Goal: Task Accomplishment & Management: Manage account settings

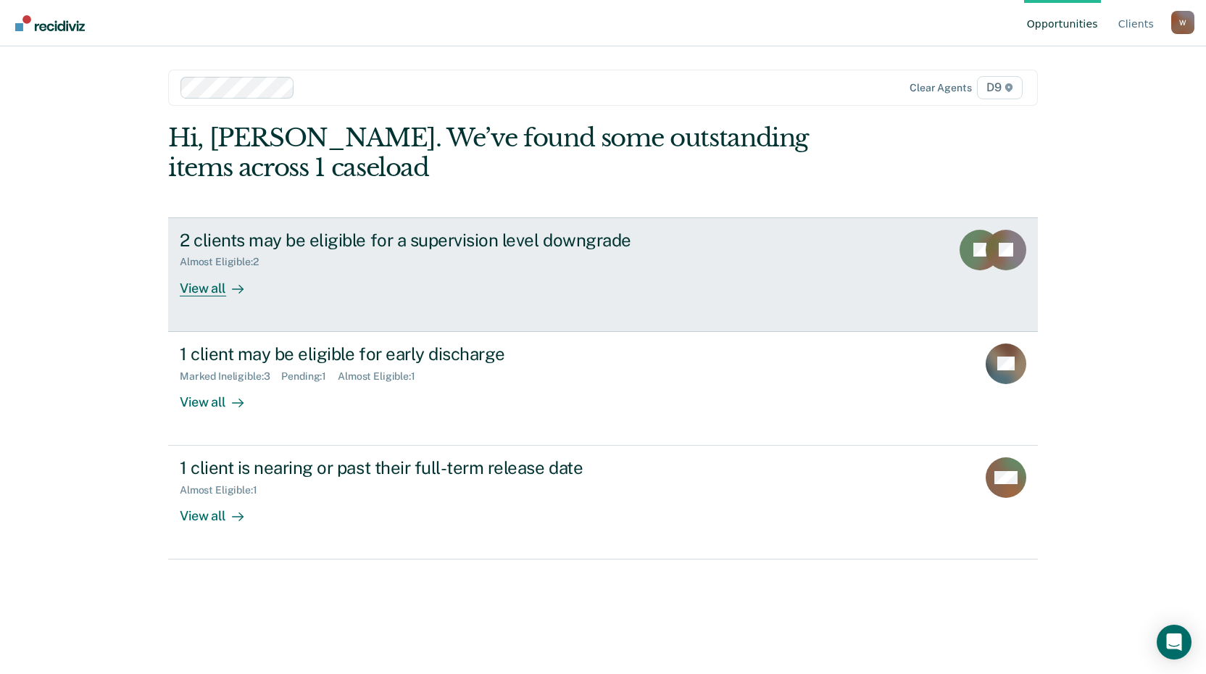
click at [213, 285] on div "View all" at bounding box center [220, 282] width 81 height 28
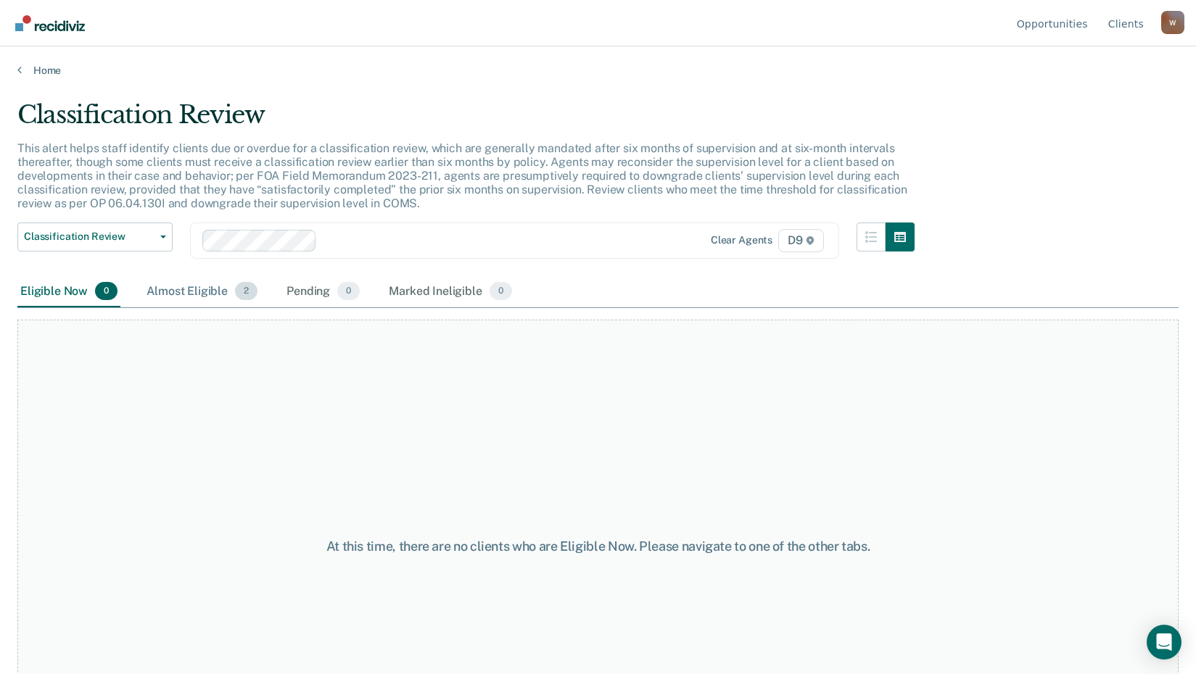
click at [198, 289] on div "Almost Eligible 2" at bounding box center [202, 292] width 117 height 32
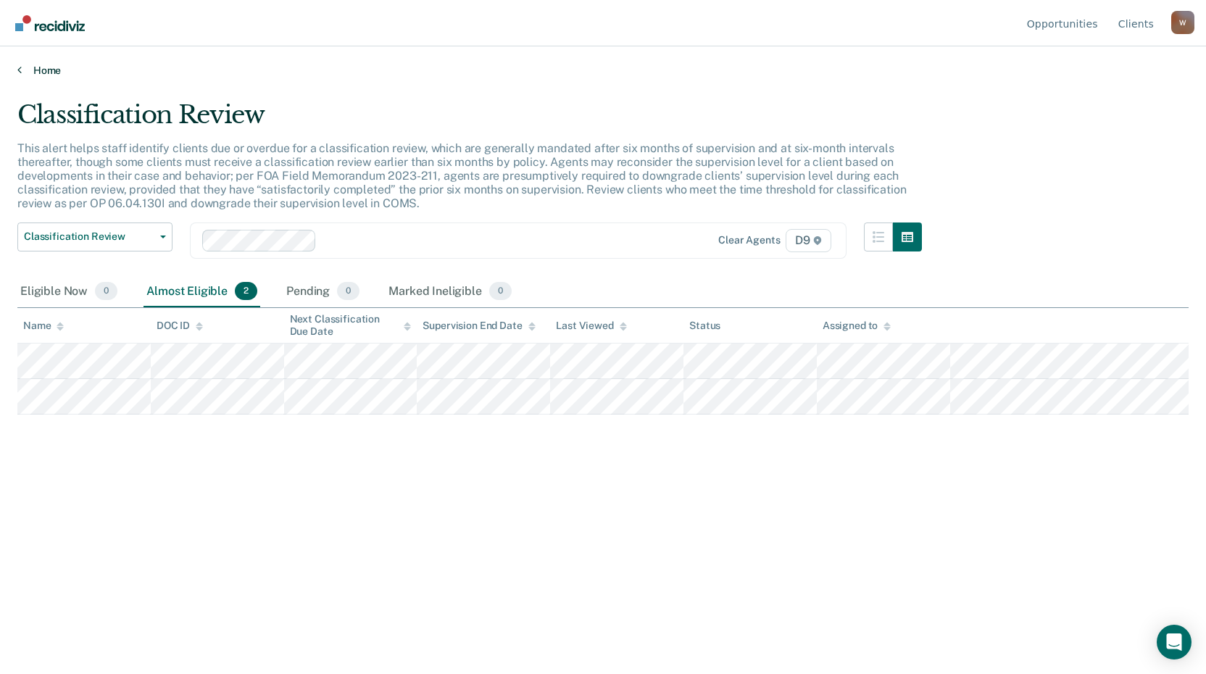
click at [49, 70] on link "Home" at bounding box center [603, 70] width 1172 height 13
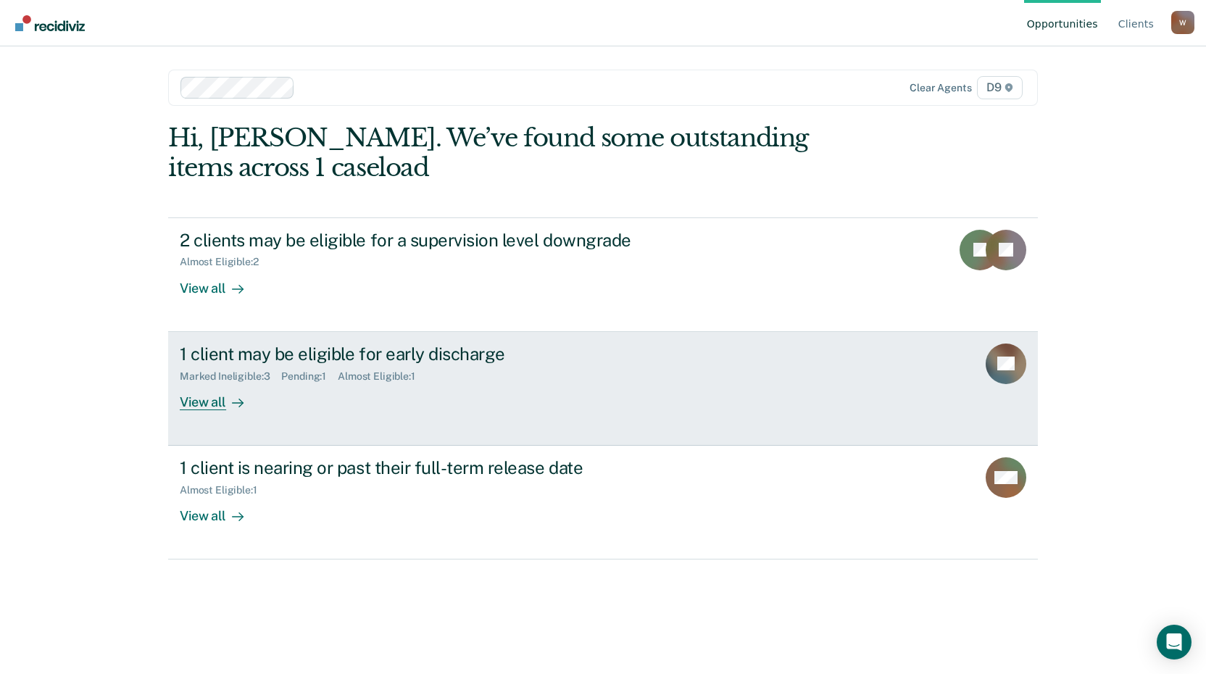
click at [215, 404] on div "View all" at bounding box center [220, 396] width 81 height 28
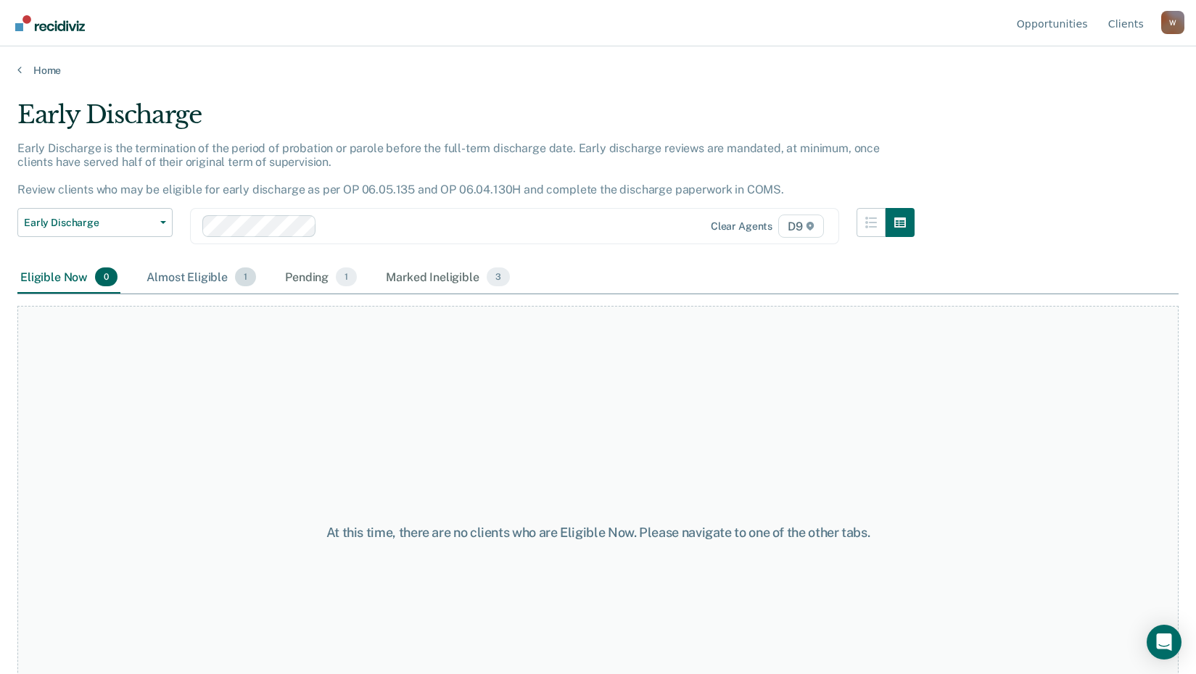
click at [202, 276] on div "Almost Eligible 1" at bounding box center [201, 278] width 115 height 32
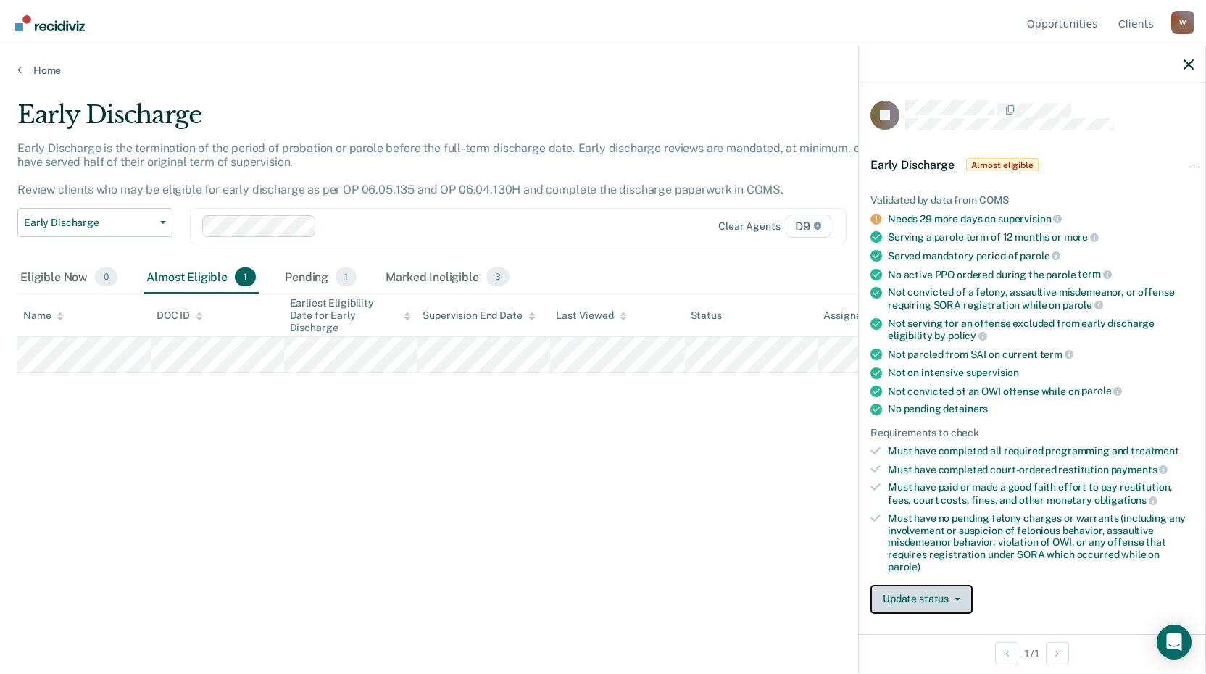
click at [922, 594] on button "Update status" at bounding box center [922, 599] width 102 height 29
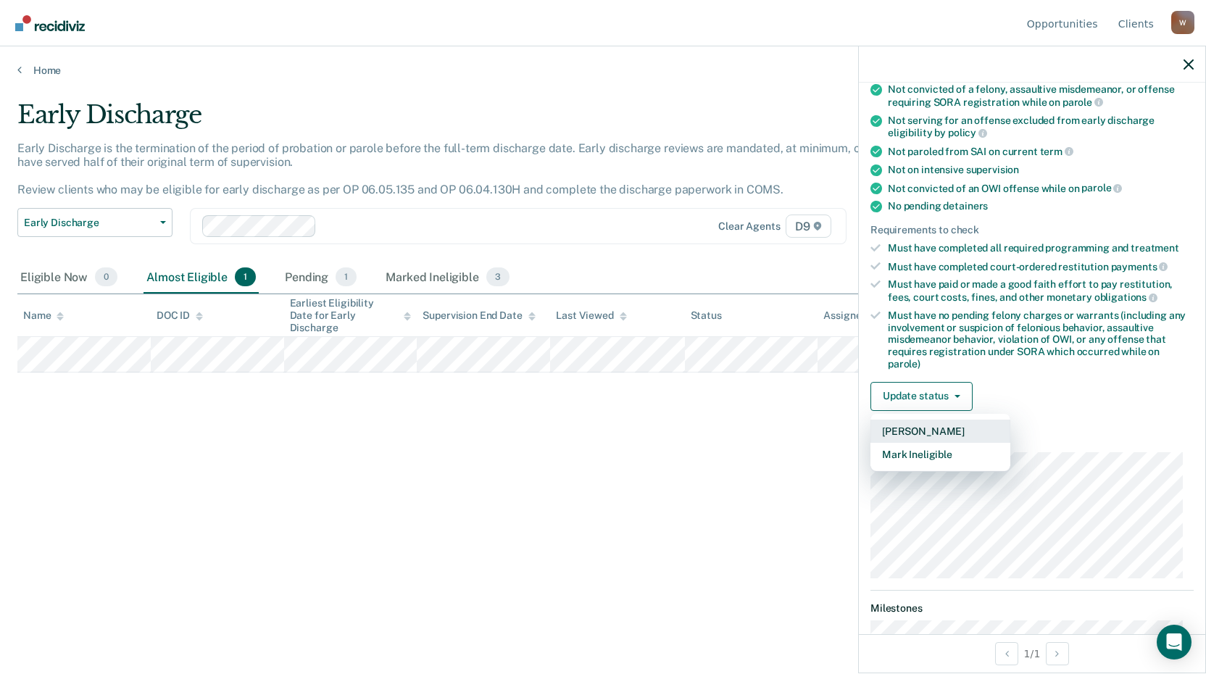
scroll to position [218, 0]
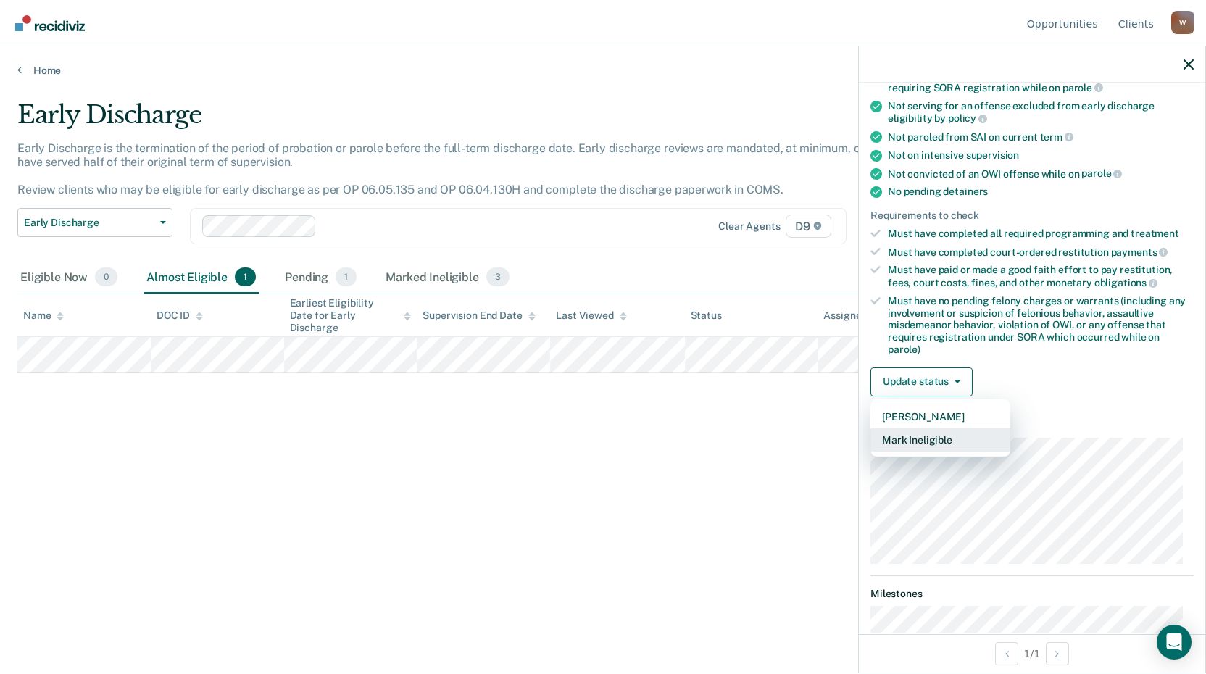
click at [932, 434] on button "Mark Ineligible" at bounding box center [941, 440] width 140 height 23
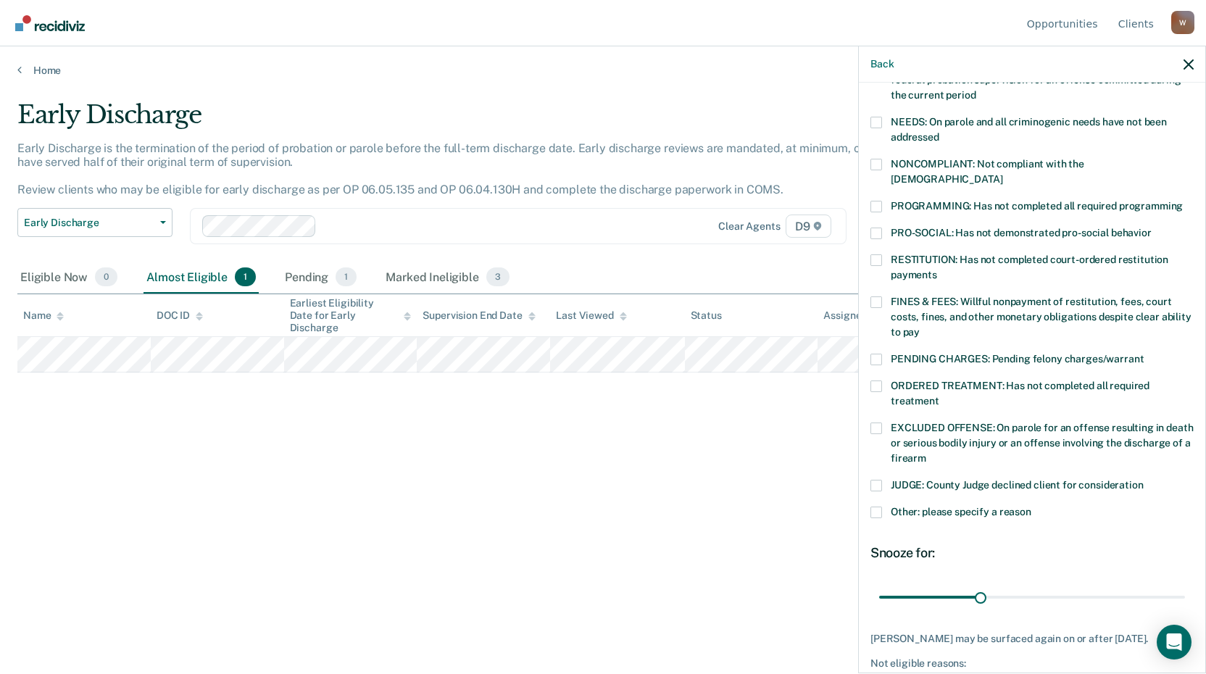
click at [882, 423] on label "EXCLUDED OFFENSE: On parole for an offense resulting in death or serious bodily…" at bounding box center [1032, 446] width 323 height 46
click at [927, 453] on input "EXCLUDED OFFENSE: On parole for an offense resulting in death or serious bodily…" at bounding box center [927, 453] width 0 height 0
drag, startPoint x: 980, startPoint y: 586, endPoint x: 1212, endPoint y: 559, distance: 232.8
type input "90"
click at [1185, 584] on input "range" at bounding box center [1032, 596] width 306 height 25
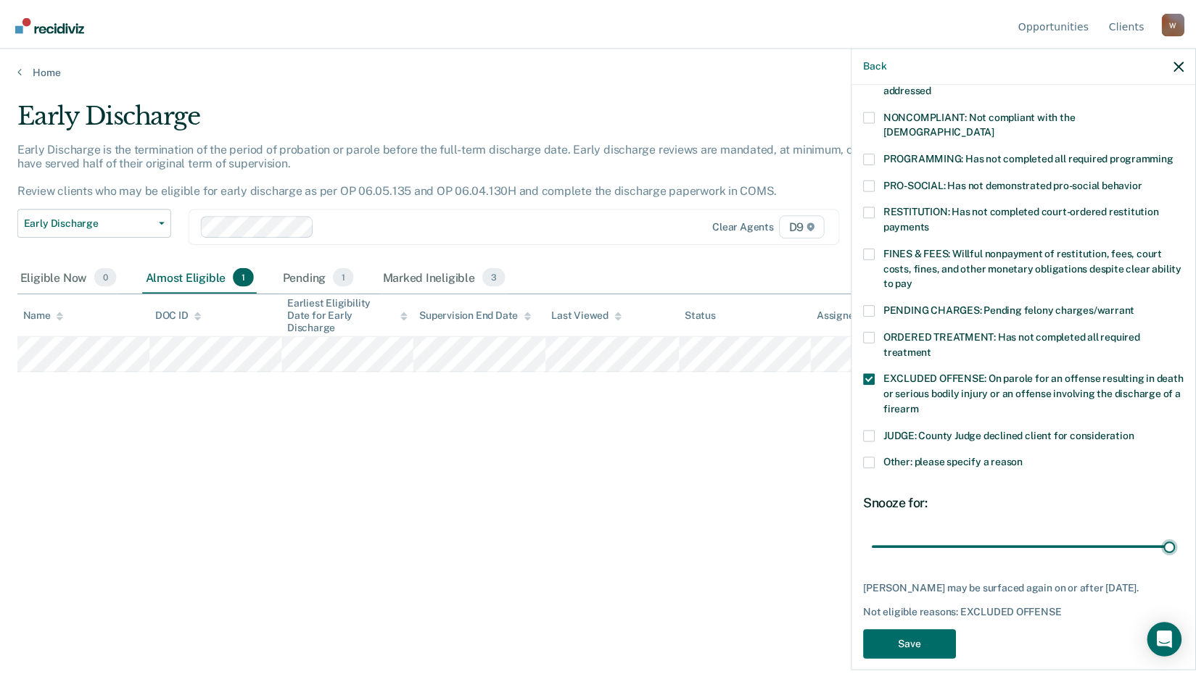
scroll to position [267, 0]
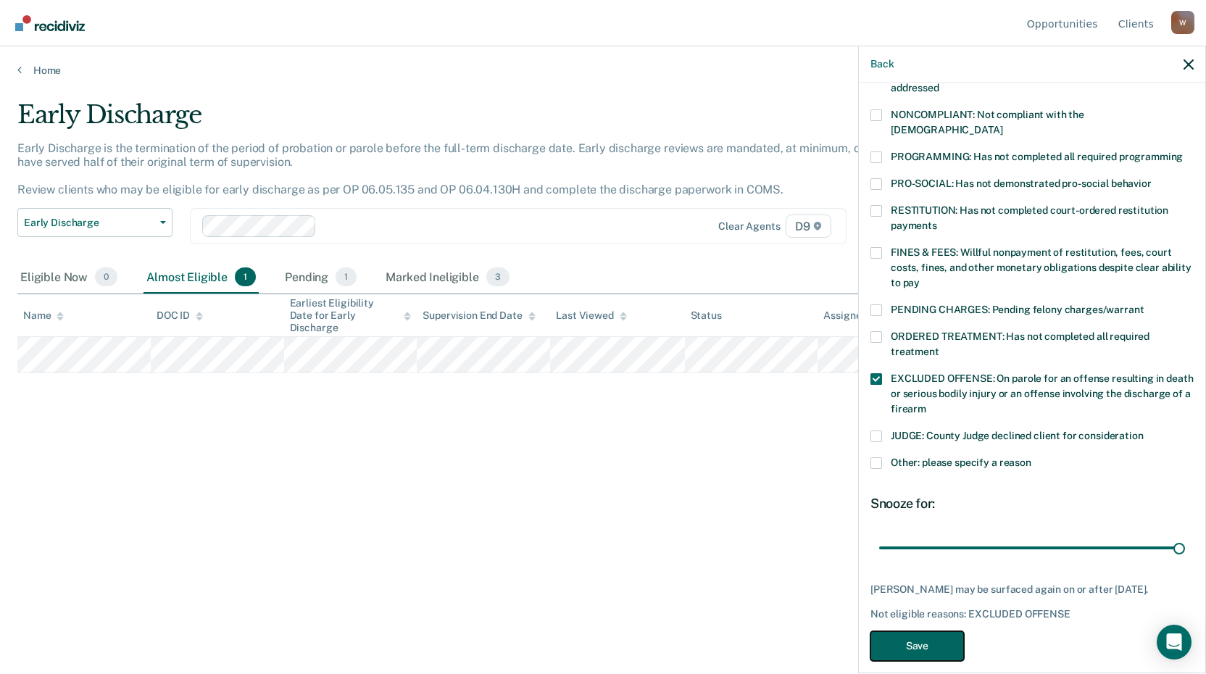
click at [926, 632] on button "Save" at bounding box center [918, 647] width 94 height 30
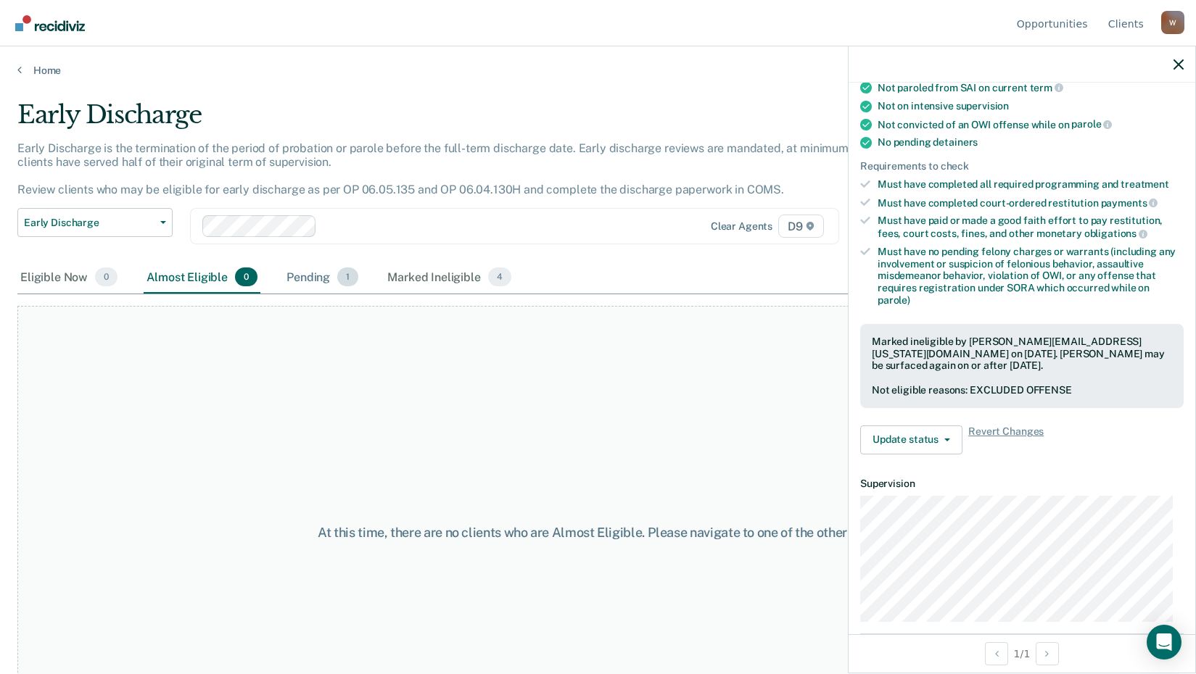
click at [316, 279] on div "Pending 1" at bounding box center [322, 278] width 78 height 32
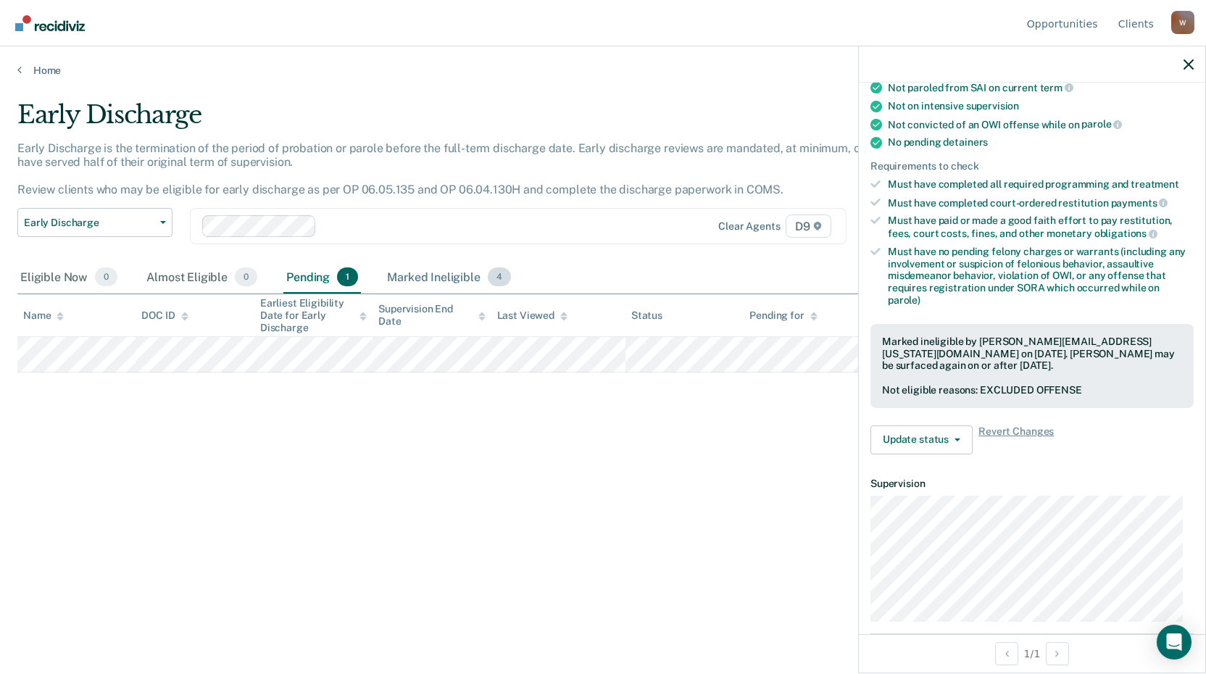
click at [434, 273] on div "Marked Ineligible 4" at bounding box center [449, 278] width 130 height 32
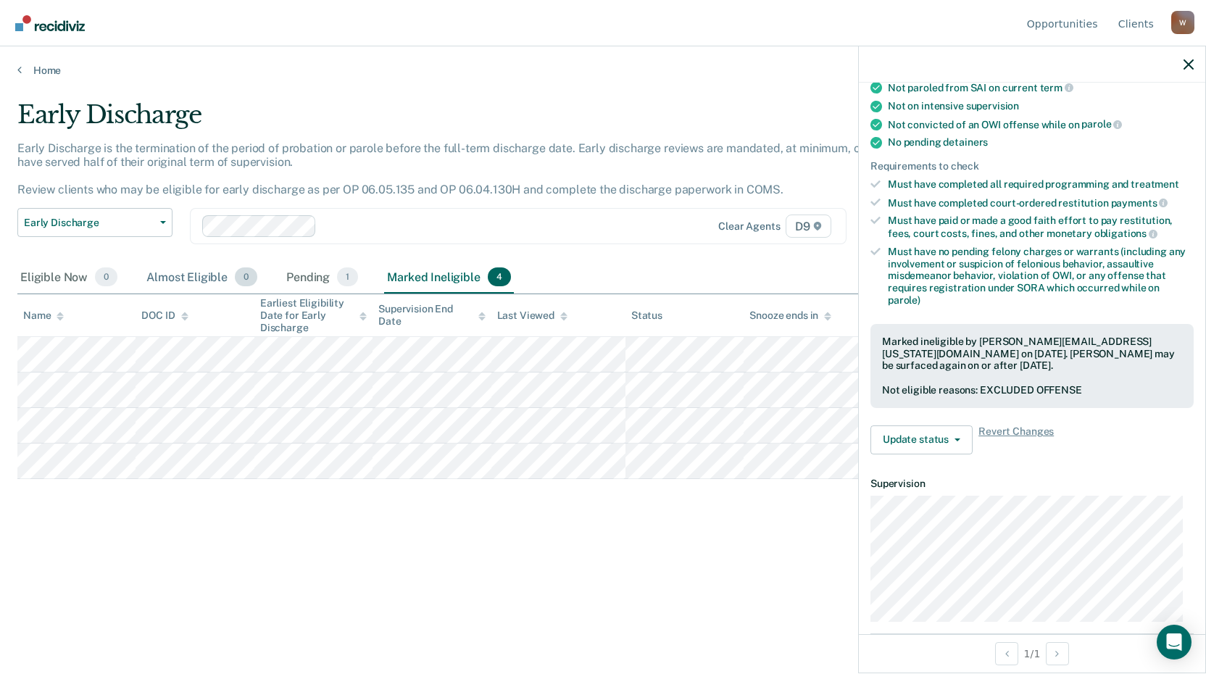
click at [163, 274] on div "Almost Eligible 0" at bounding box center [202, 278] width 117 height 32
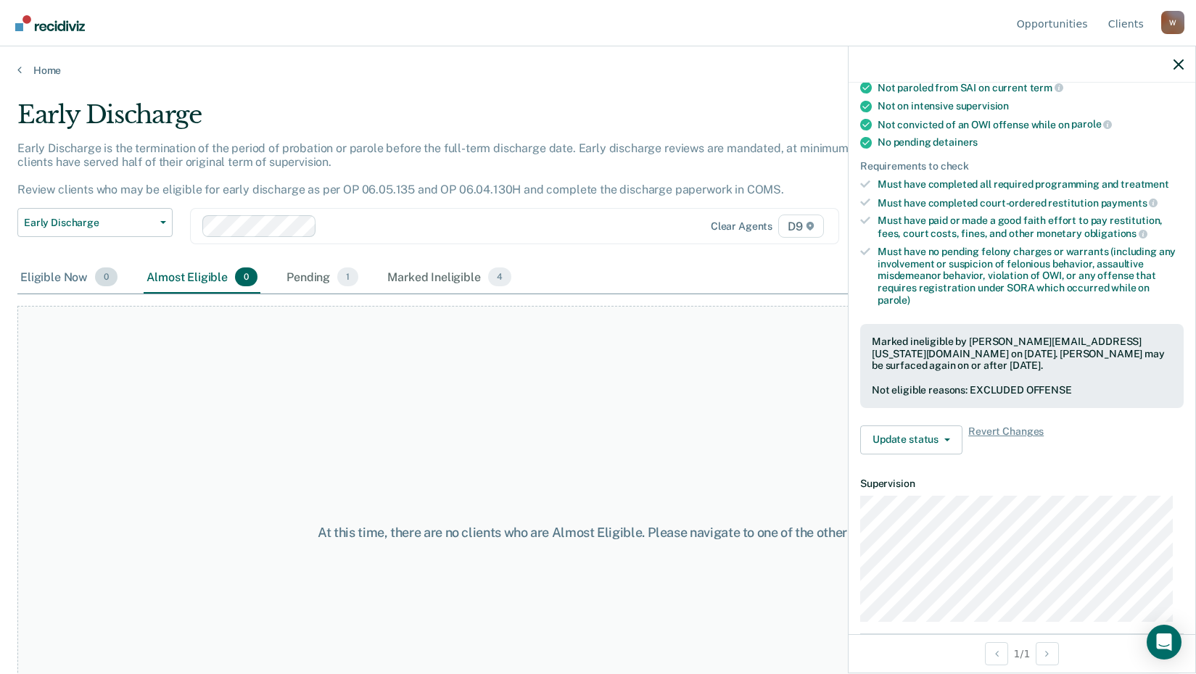
click at [66, 277] on div "Eligible Now 0" at bounding box center [68, 278] width 103 height 32
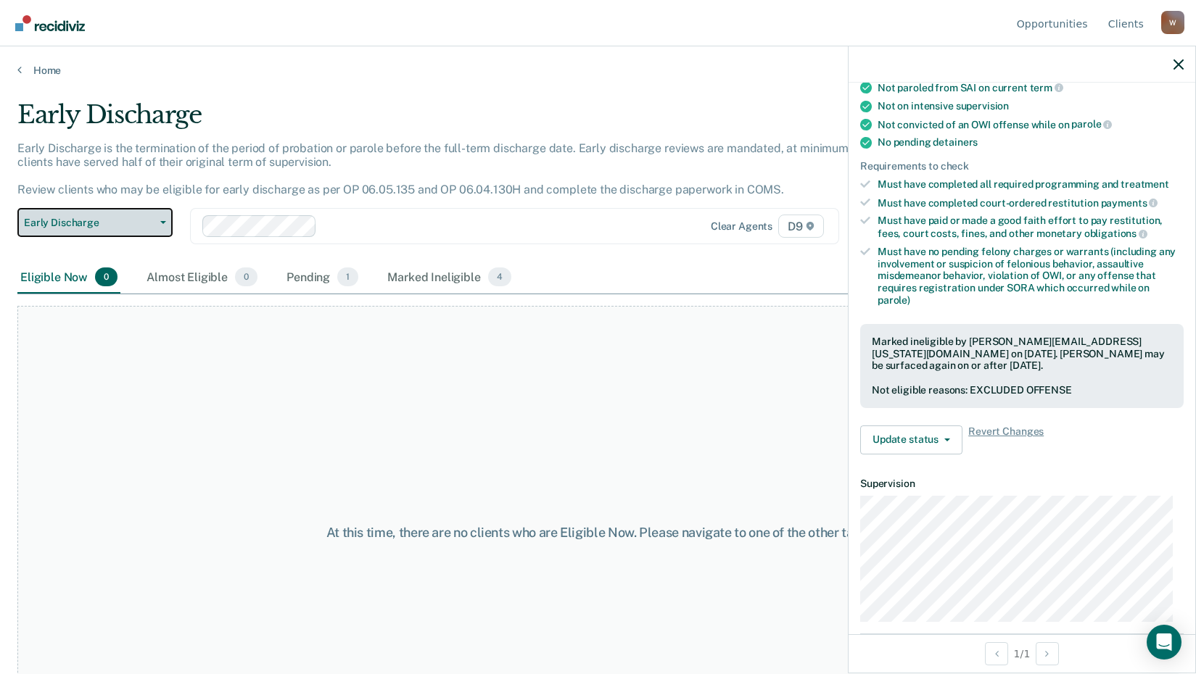
click at [165, 228] on button "Early Discharge" at bounding box center [94, 222] width 155 height 29
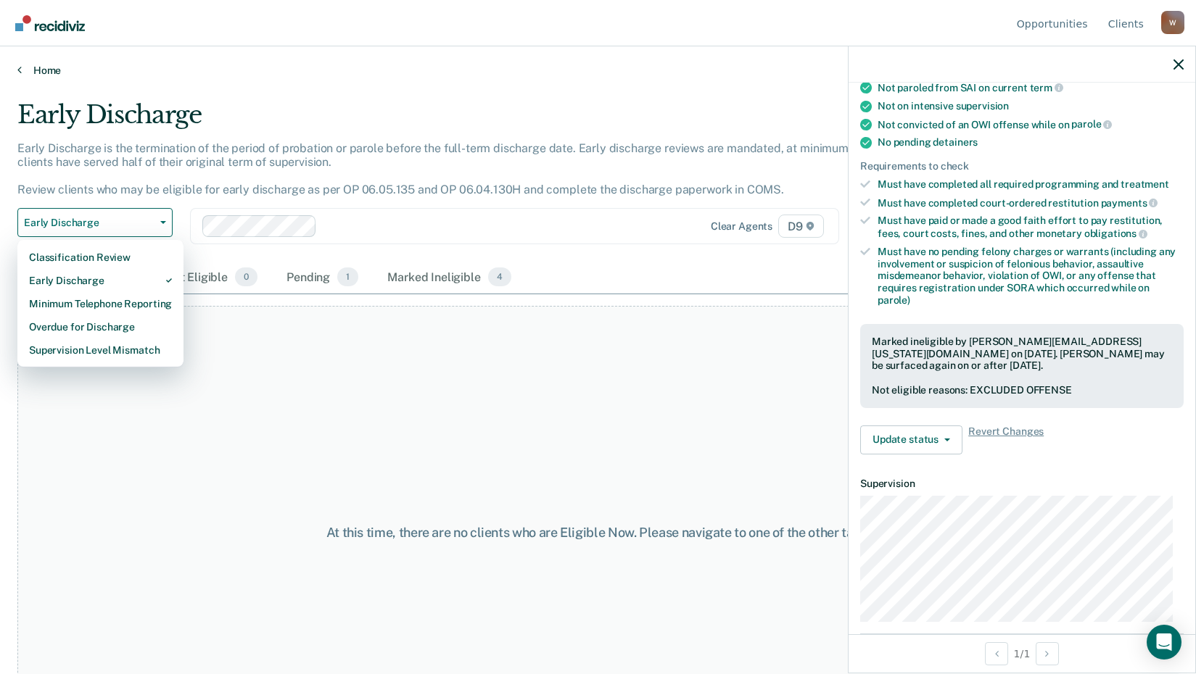
click at [55, 73] on link "Home" at bounding box center [597, 70] width 1161 height 13
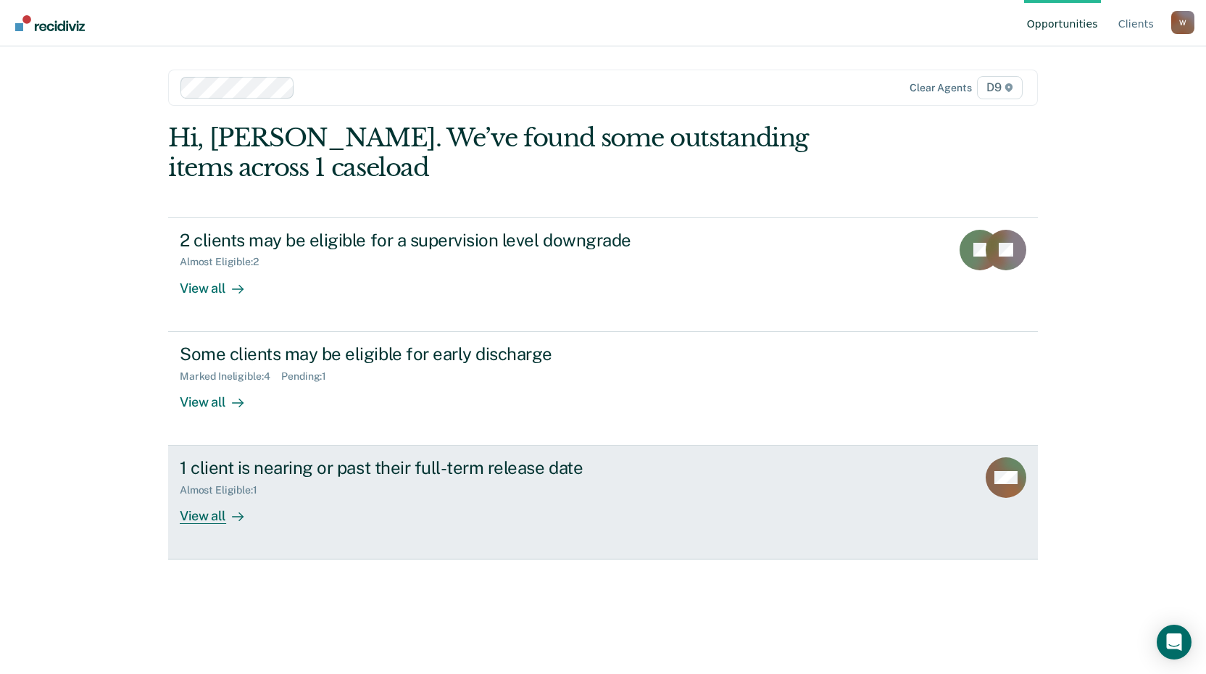
click at [206, 514] on div "View all" at bounding box center [220, 511] width 81 height 28
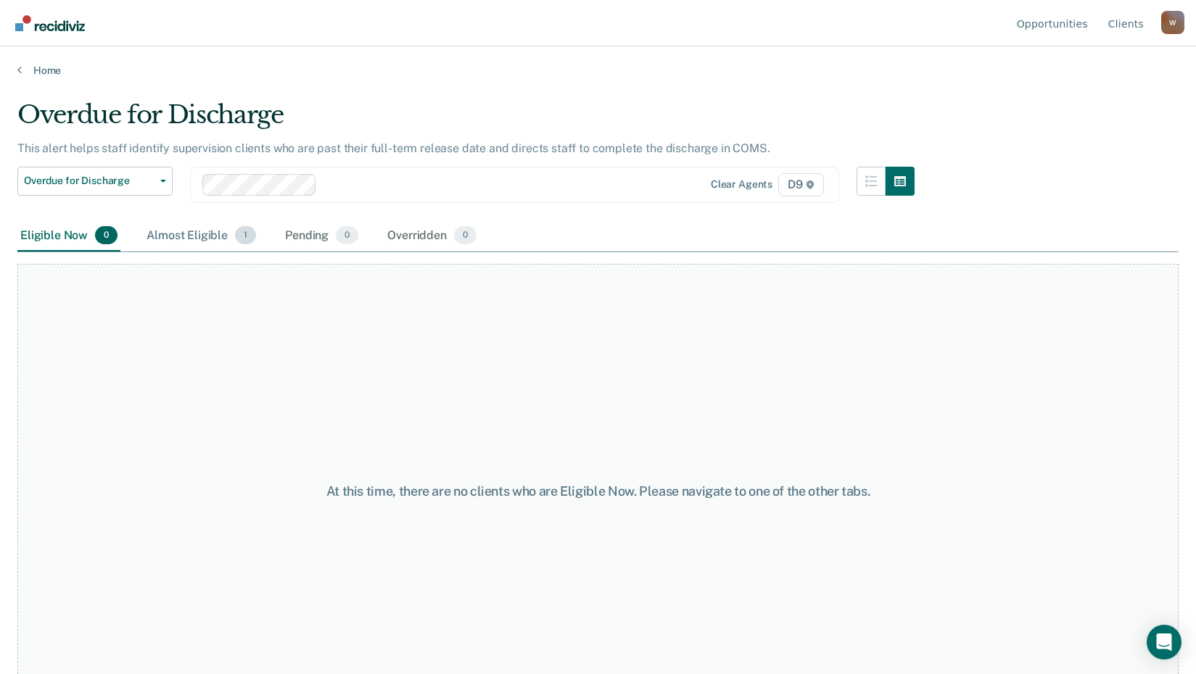
click at [209, 236] on div "Almost Eligible 1" at bounding box center [201, 236] width 115 height 32
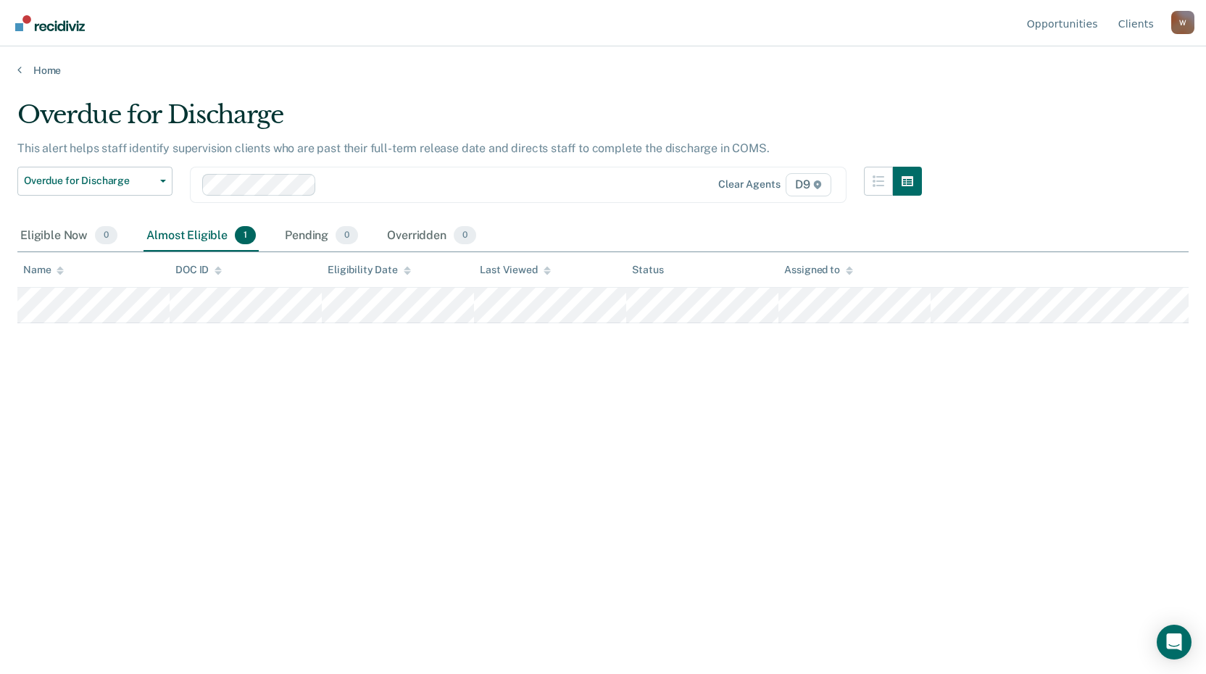
click at [44, 59] on div "Home" at bounding box center [603, 61] width 1206 height 30
drag, startPoint x: 44, startPoint y: 59, endPoint x: 17, endPoint y: 70, distance: 28.6
click at [17, 70] on icon at bounding box center [19, 70] width 4 height 12
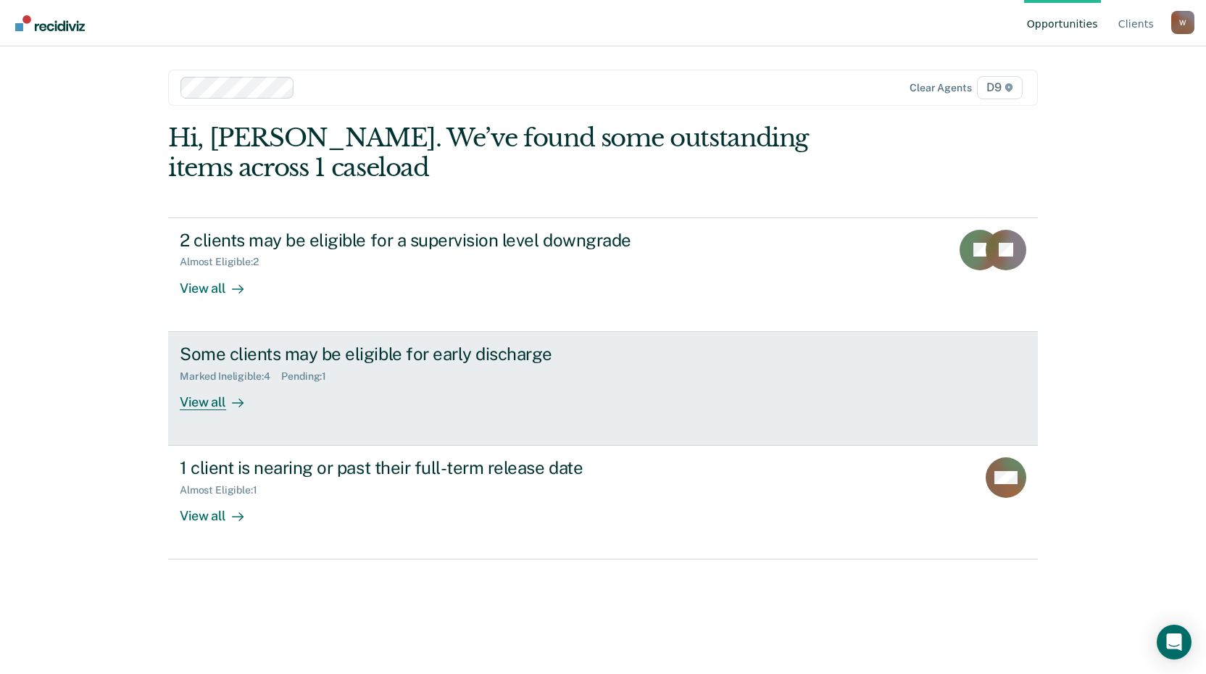
click at [282, 355] on div "Some clients may be eligible for early discharge" at bounding box center [434, 354] width 509 height 21
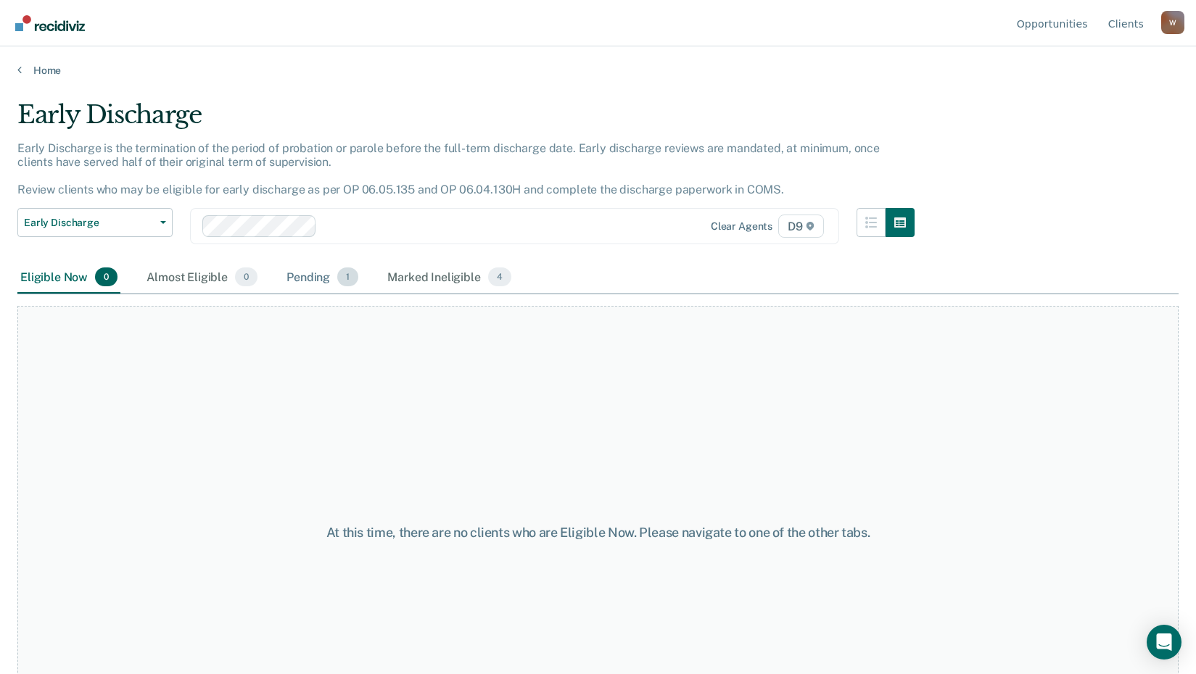
click at [313, 274] on div "Pending 1" at bounding box center [322, 278] width 78 height 32
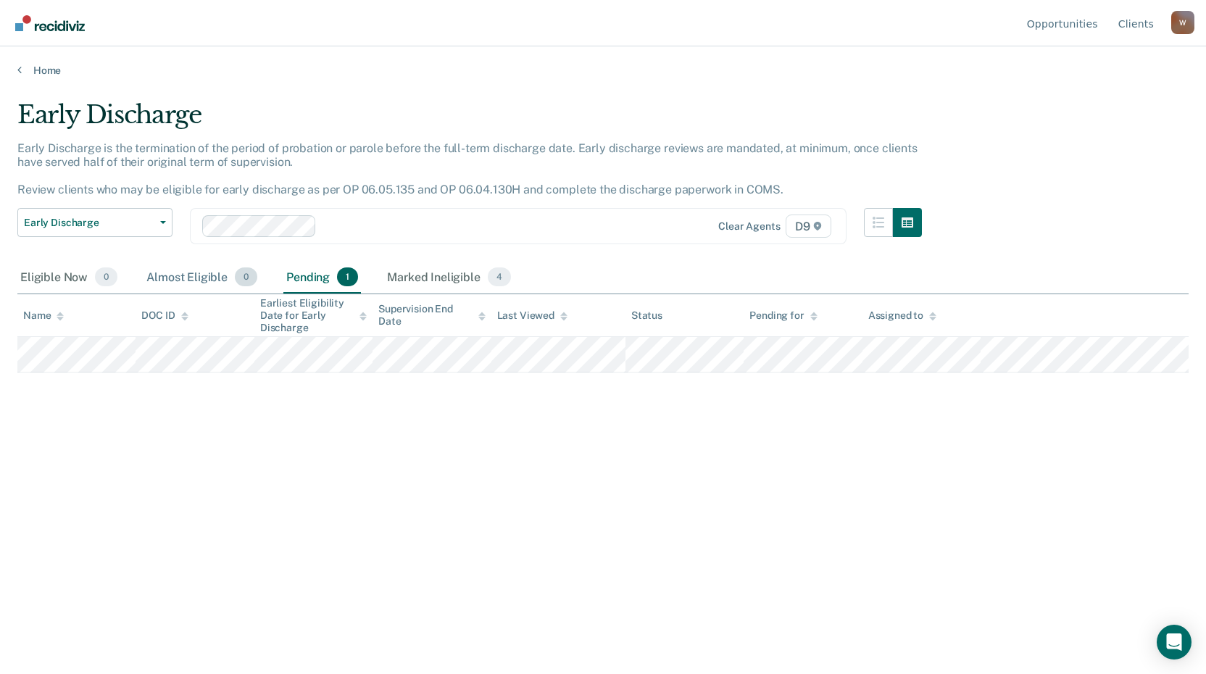
click at [183, 275] on div "Almost Eligible 0" at bounding box center [202, 278] width 117 height 32
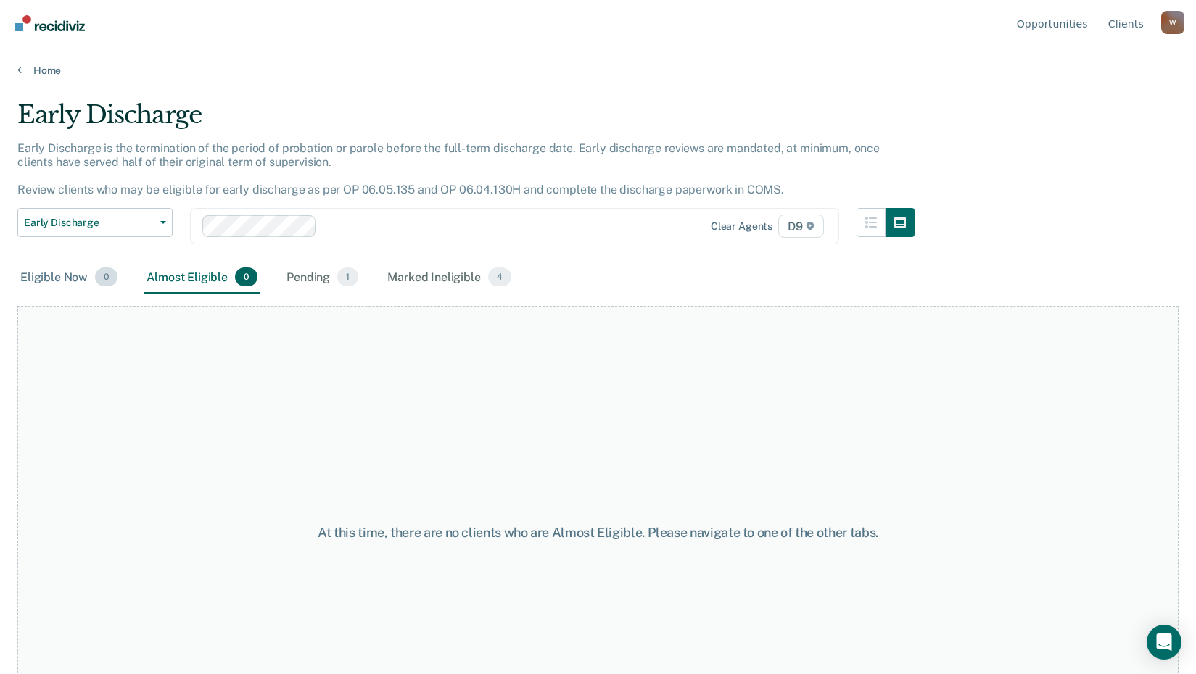
click at [36, 276] on div "Eligible Now 0" at bounding box center [68, 278] width 103 height 32
